Goal: Transaction & Acquisition: Purchase product/service

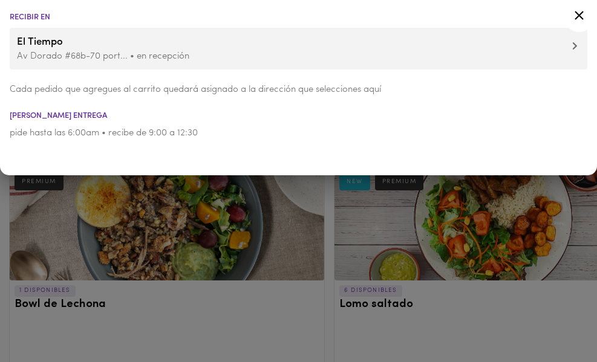
click at [575, 14] on icon at bounding box center [579, 15] width 15 height 15
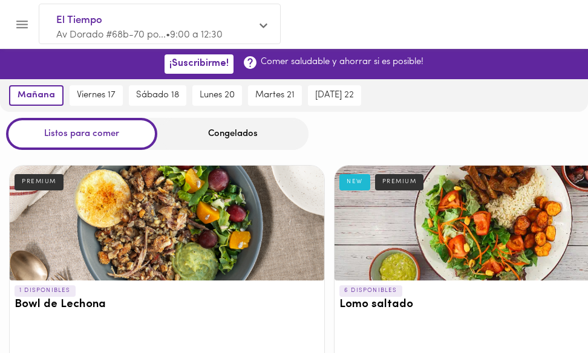
click at [16, 26] on icon "Menu" at bounding box center [22, 24] width 15 height 15
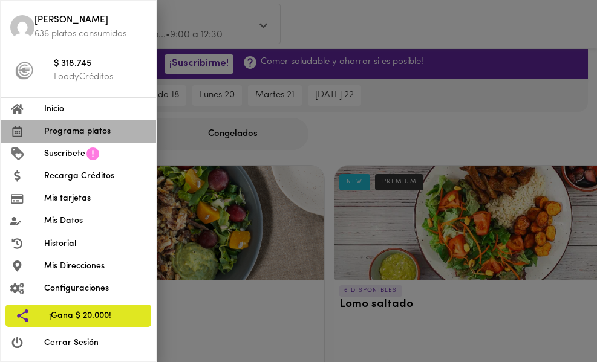
click at [88, 135] on span "Programa platos" at bounding box center [95, 131] width 102 height 13
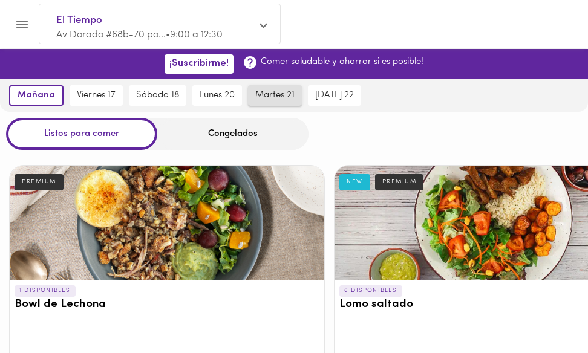
click at [267, 99] on span "martes 21" at bounding box center [274, 95] width 39 height 11
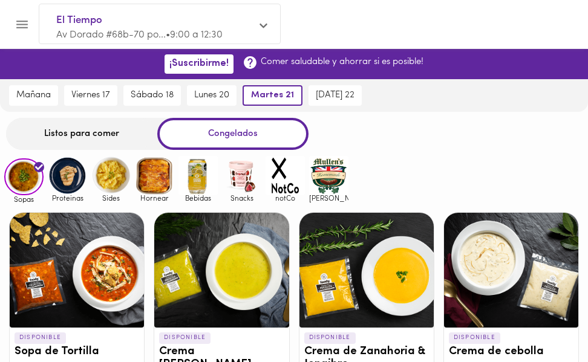
click at [87, 131] on div "Listos para comer" at bounding box center [81, 134] width 151 height 32
